Goal: Task Accomplishment & Management: Manage account settings

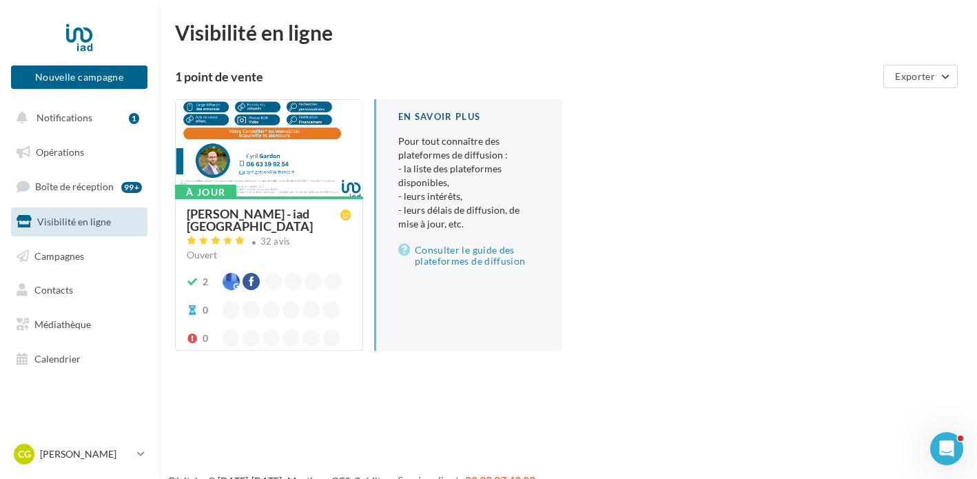
click at [191, 143] on div at bounding box center [269, 149] width 187 height 98
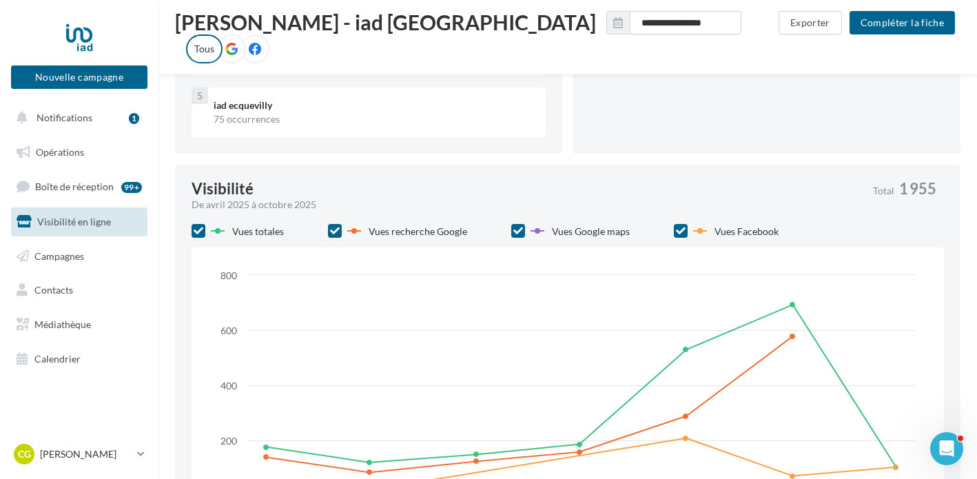
scroll to position [551, 0]
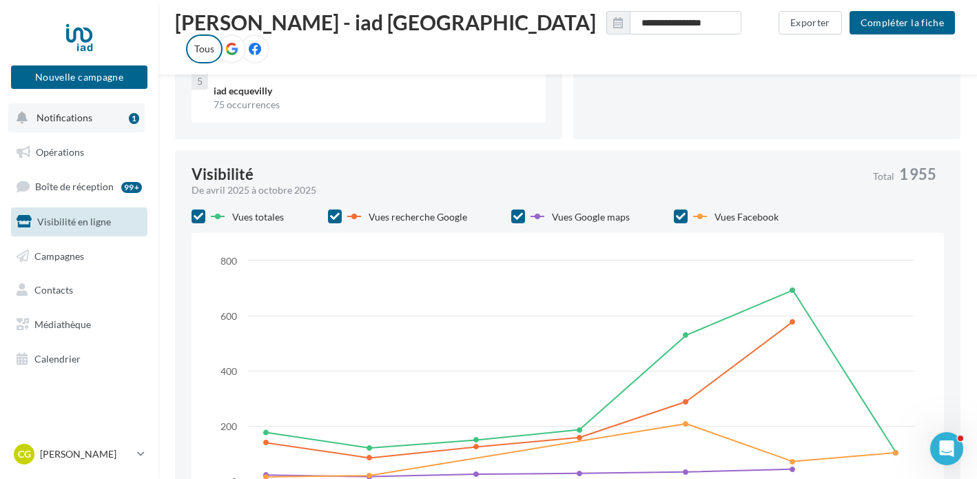
click at [94, 115] on button "Notifications 1" at bounding box center [76, 117] width 136 height 29
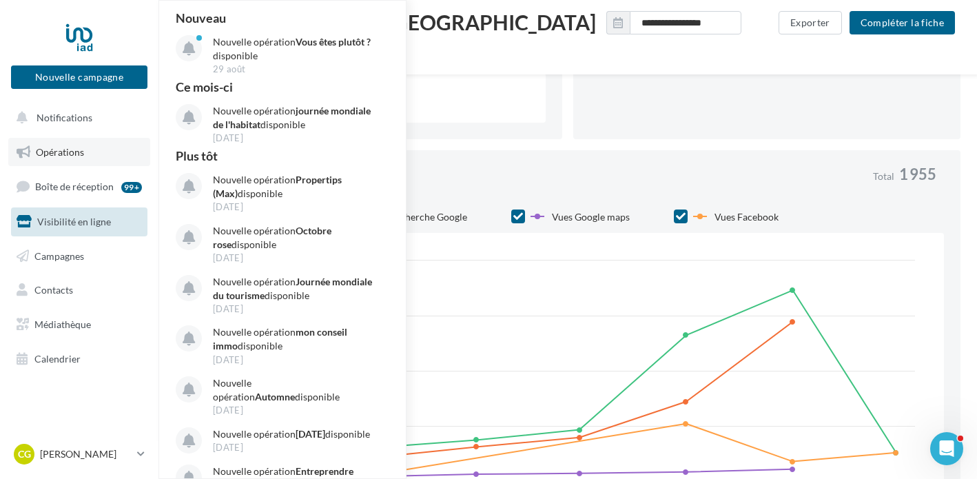
click at [66, 165] on link "Opérations" at bounding box center [79, 152] width 142 height 29
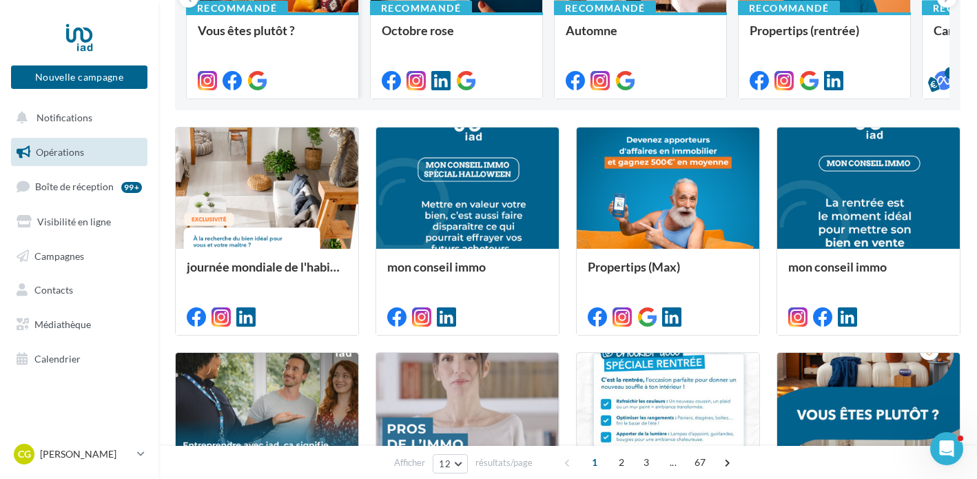
scroll to position [263, 0]
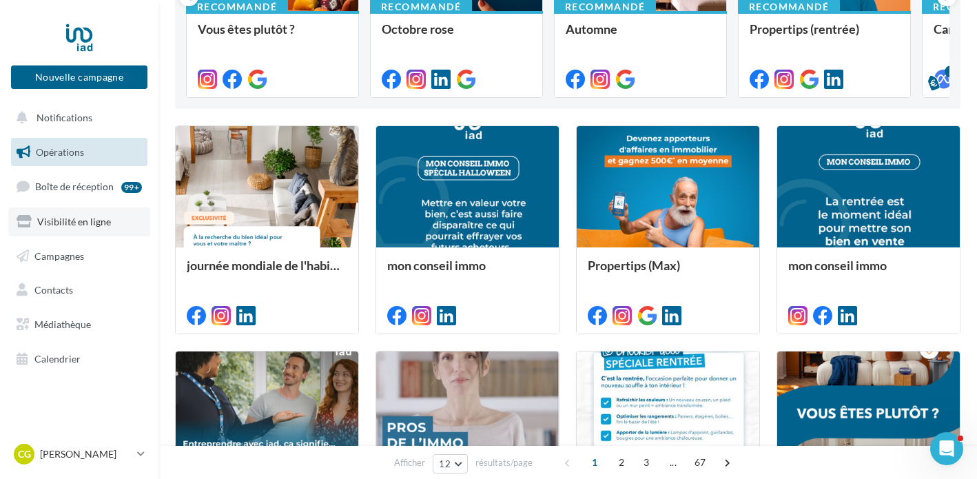
click at [85, 225] on span "Visibilité en ligne" at bounding box center [74, 222] width 74 height 12
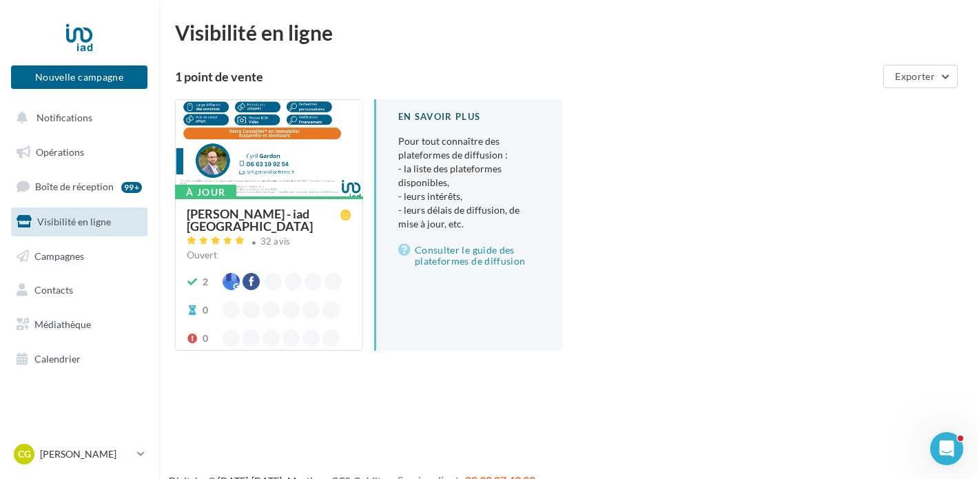
click at [256, 214] on div "Cyril GARDON - iad France" at bounding box center [264, 219] width 154 height 25
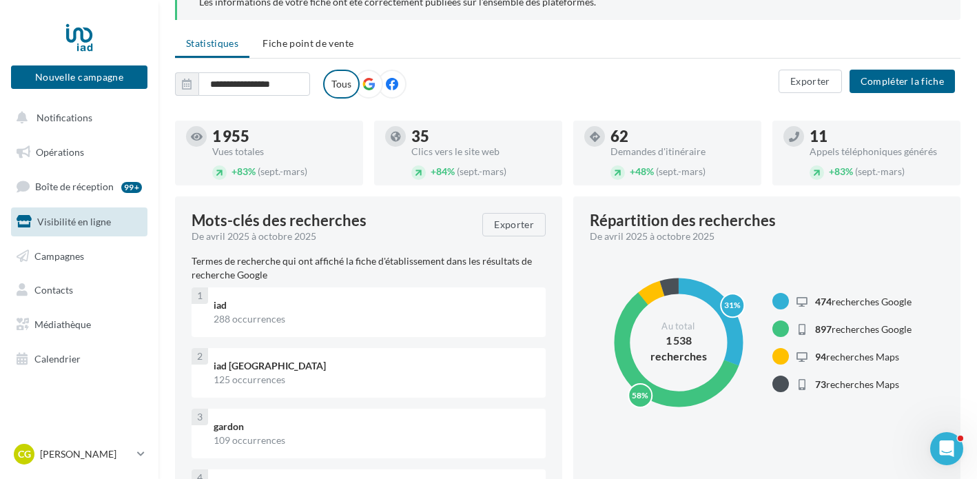
scroll to position [104, 0]
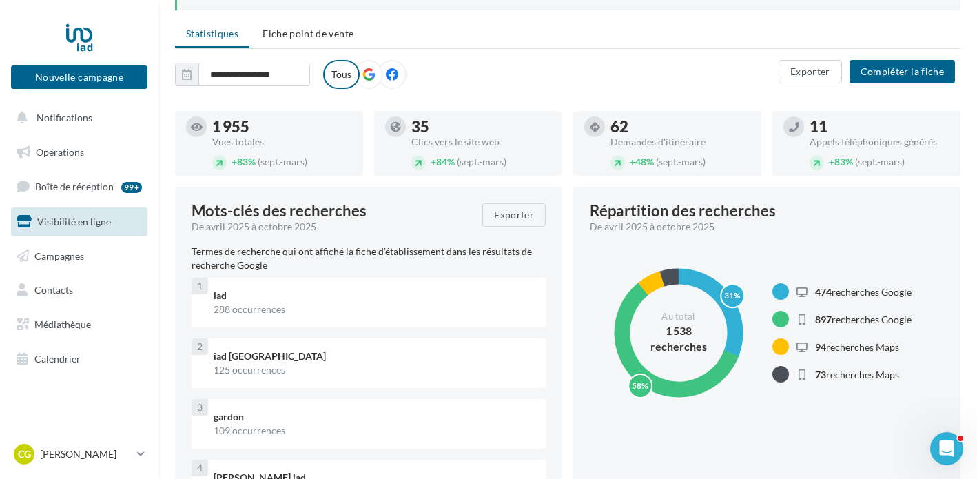
click at [370, 84] on label at bounding box center [368, 74] width 29 height 29
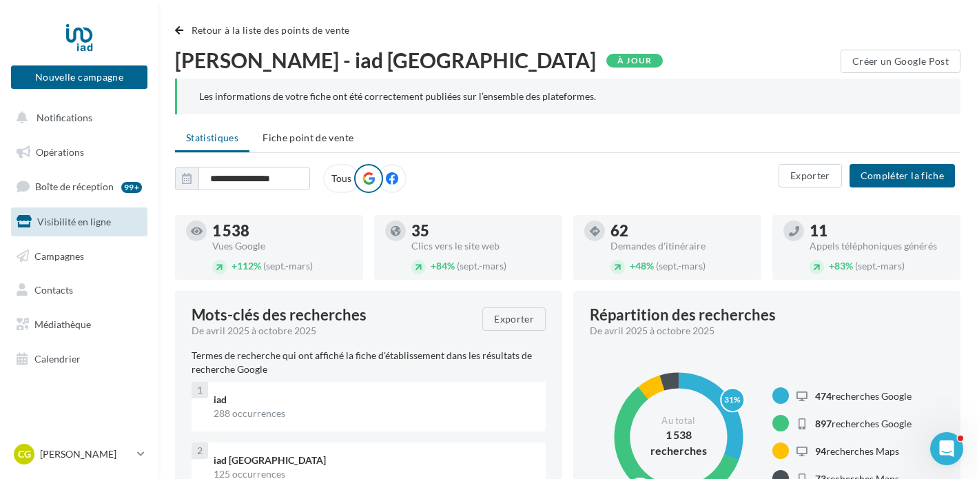
scroll to position [0, 0]
click at [300, 135] on span "Fiche point de vente" at bounding box center [308, 138] width 91 height 12
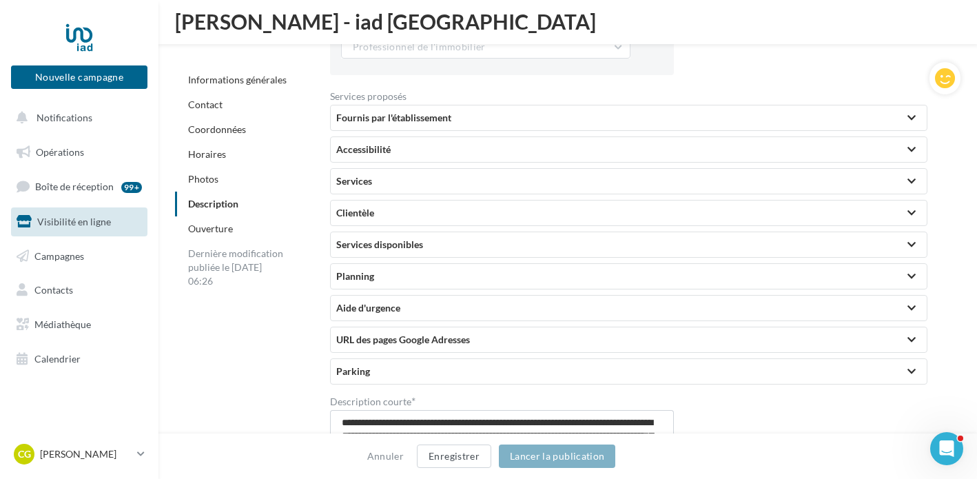
scroll to position [3094, 0]
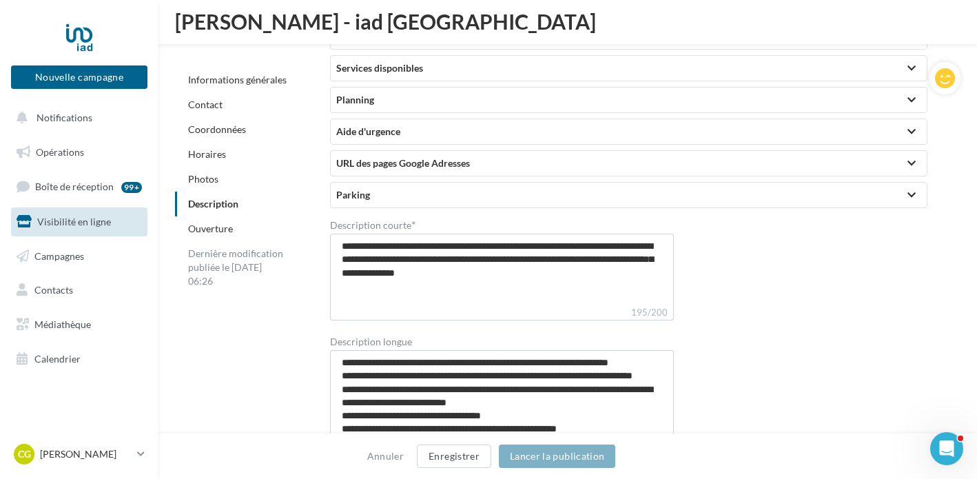
click at [765, 164] on div "URL des pages Google Adresses" at bounding box center [628, 163] width 585 height 14
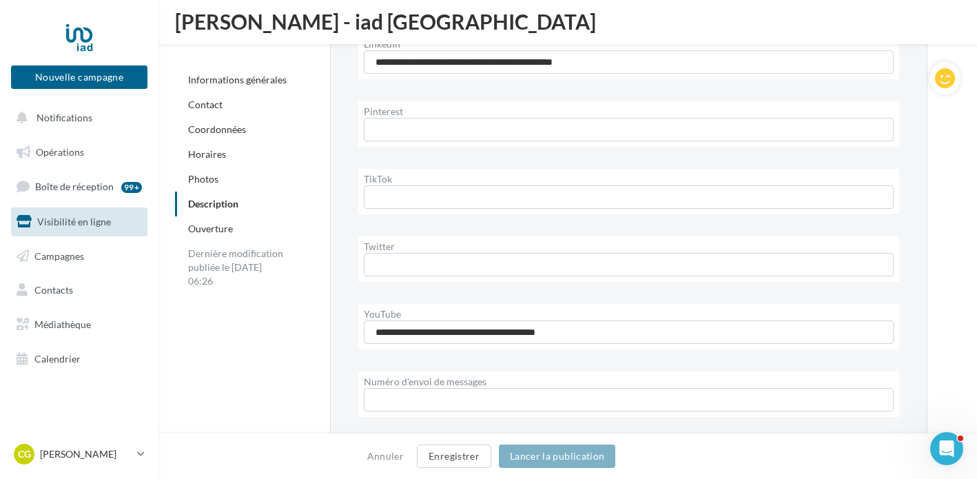
scroll to position [3570, 0]
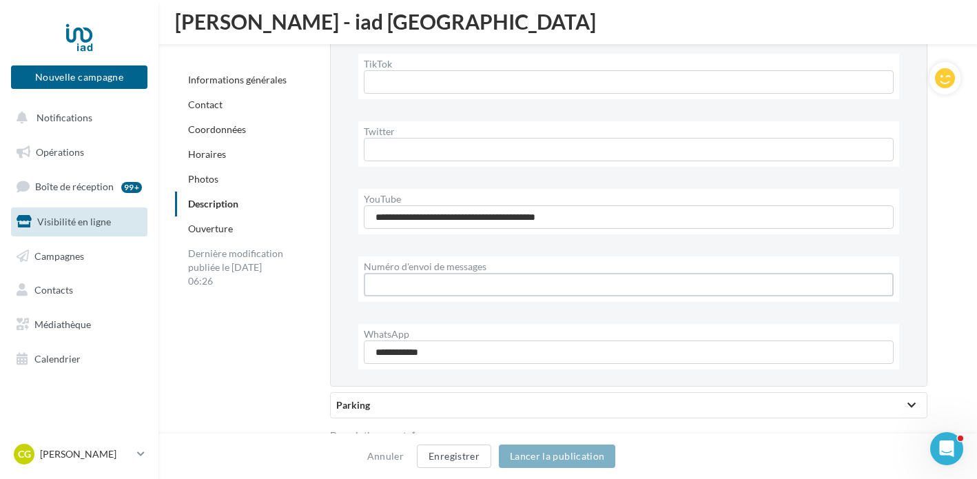
click at [546, 279] on input "Numéro d'envoi de messages" at bounding box center [629, 284] width 530 height 23
click at [822, 440] on div "Annuler Enregistrer Lancer la publication" at bounding box center [488, 455] width 977 height 45
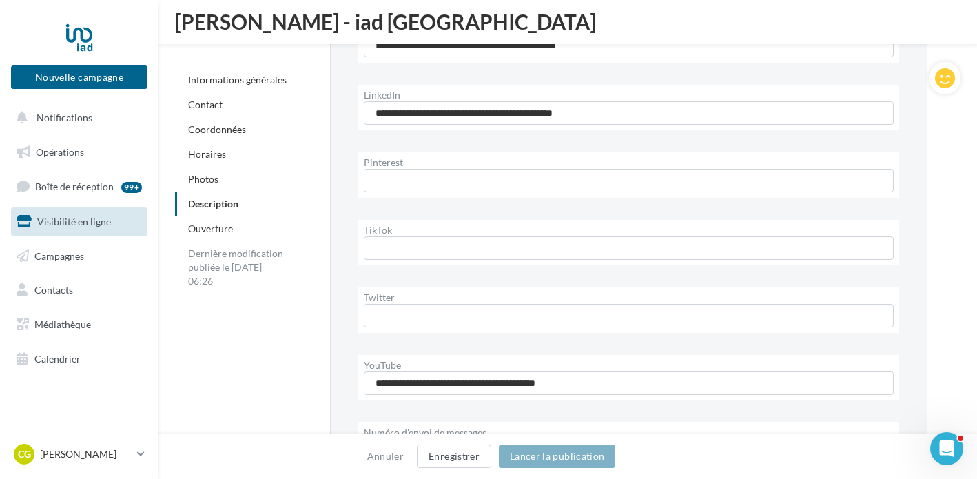
scroll to position [3388, 0]
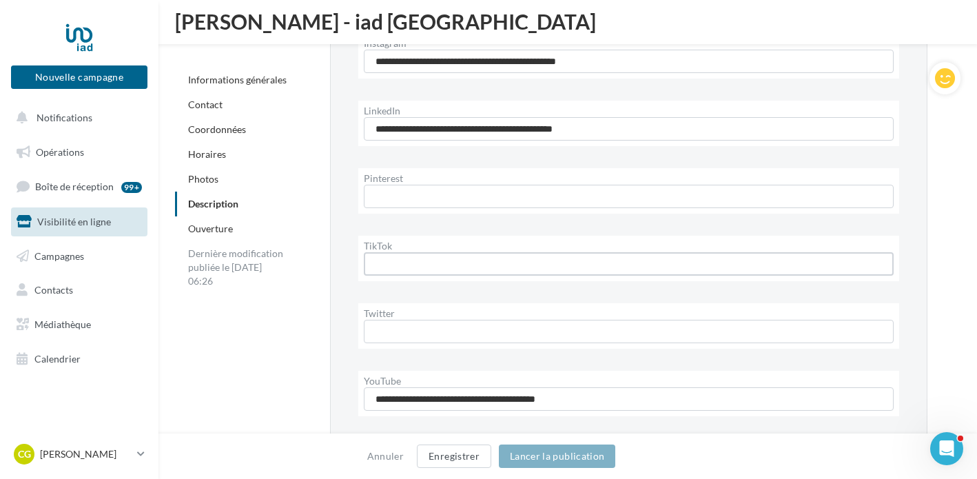
click at [557, 267] on input "TikTok" at bounding box center [629, 263] width 530 height 23
paste input "**********"
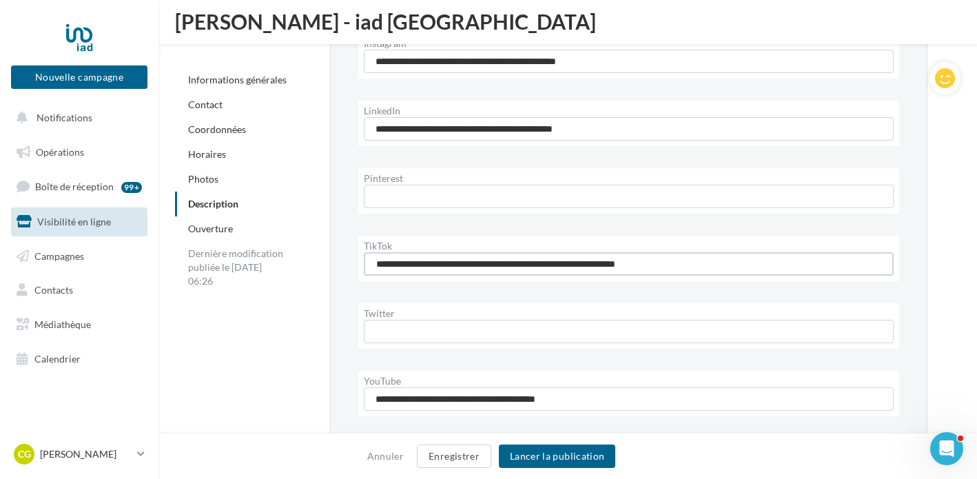
click at [374, 263] on input "**********" at bounding box center [629, 263] width 530 height 23
type input "**********"
click at [553, 457] on button "Lancer la publication" at bounding box center [557, 455] width 116 height 23
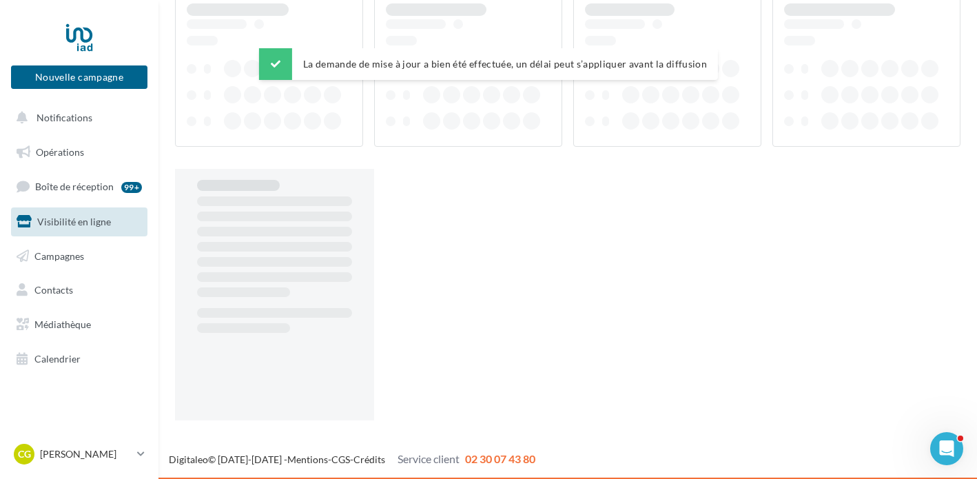
scroll to position [22, 0]
